Goal: Transaction & Acquisition: Purchase product/service

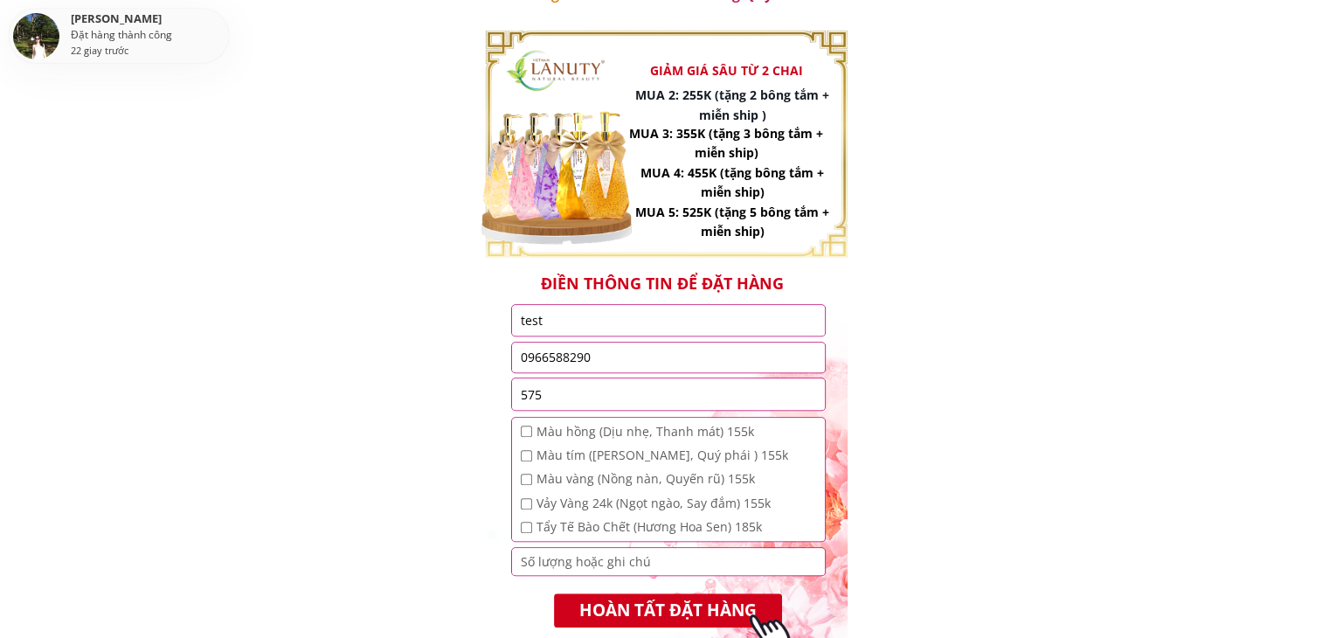
scroll to position [1384, 0]
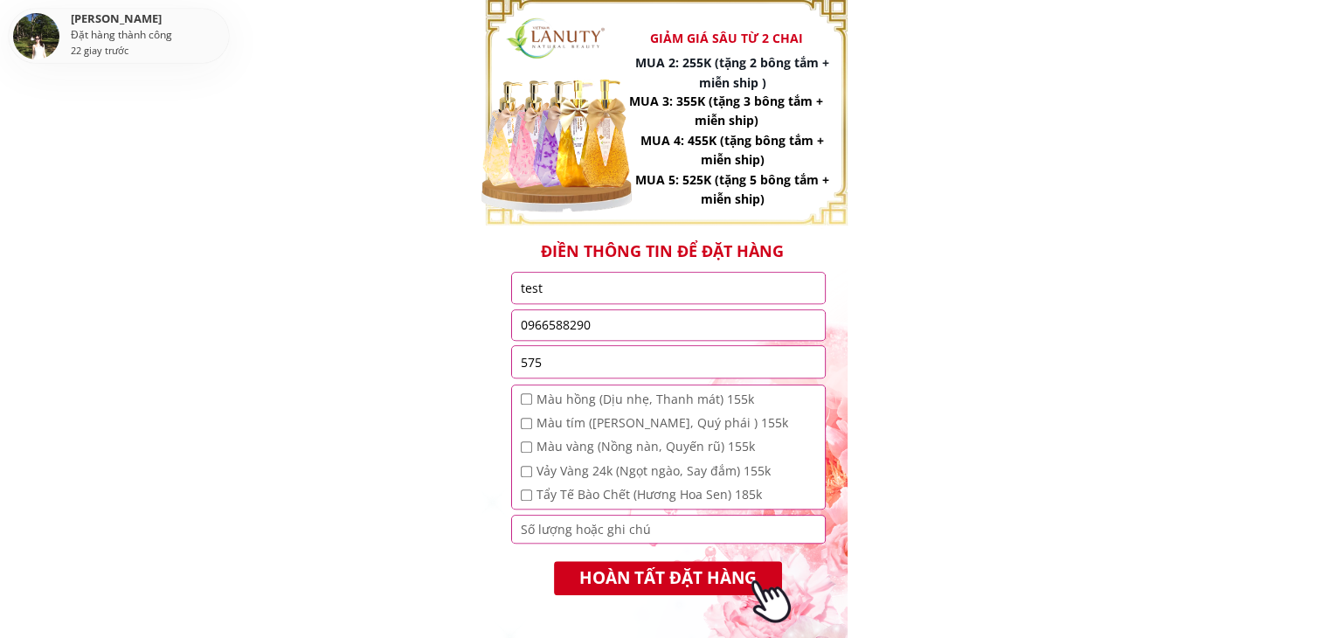
click at [524, 450] on input "checkbox" at bounding box center [526, 446] width 11 height 11
checkbox input "true"
click at [521, 474] on input "checkbox" at bounding box center [526, 471] width 11 height 11
checkbox input "true"
click at [523, 522] on input "number" at bounding box center [668, 529] width 304 height 26
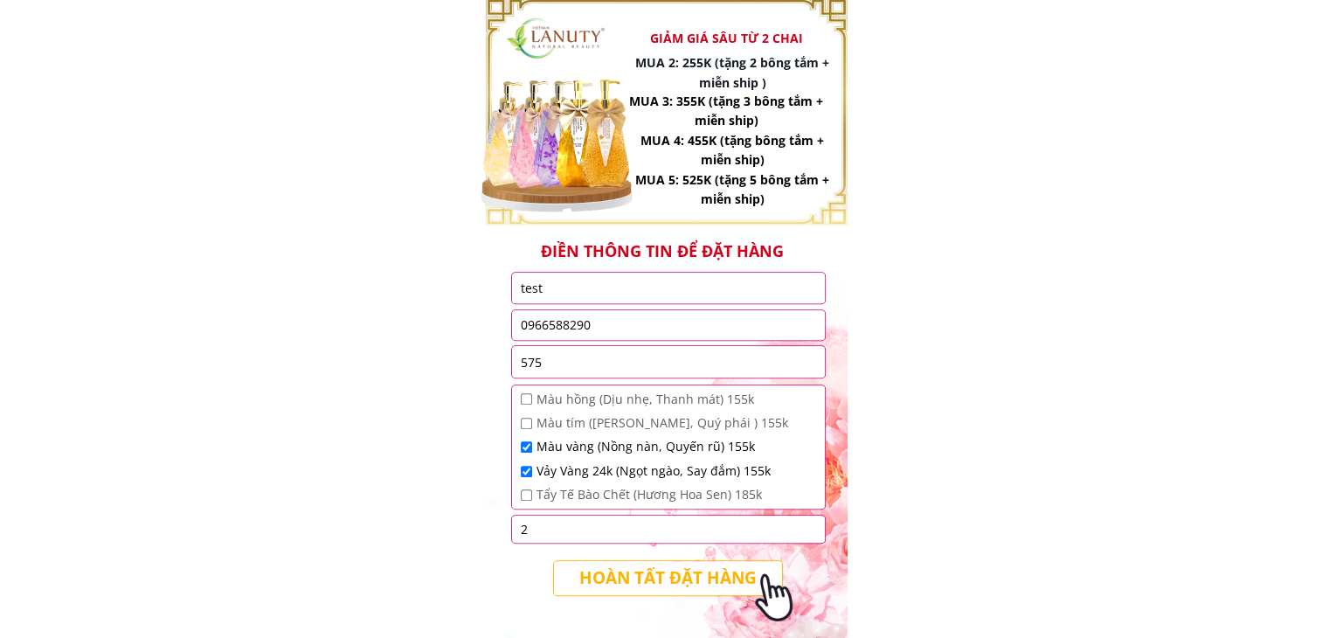
type input "2"
click at [575, 578] on p "HOÀN TẤT ĐẶT HÀNG" at bounding box center [668, 577] width 239 height 35
